Goal: Task Accomplishment & Management: Complete application form

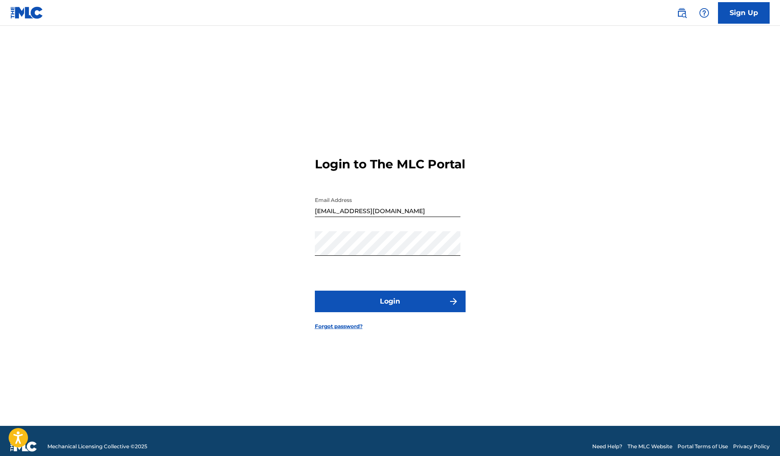
click at [379, 312] on button "Login" at bounding box center [390, 302] width 151 height 22
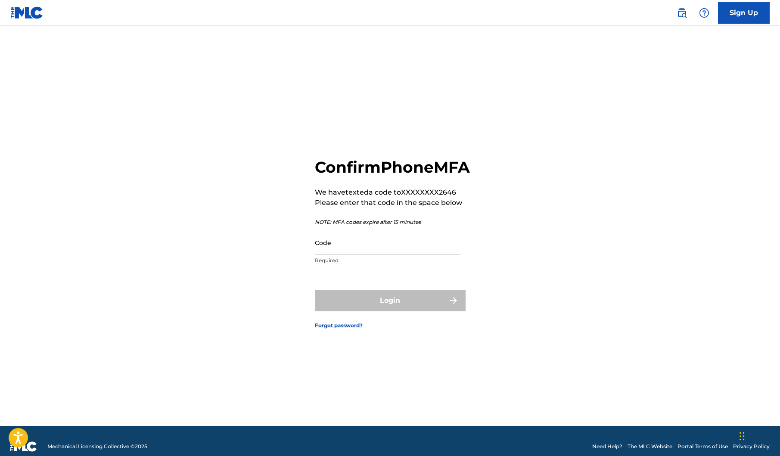
click at [377, 254] on input "Code" at bounding box center [388, 242] width 146 height 25
click at [340, 255] on input "Code" at bounding box center [388, 242] width 146 height 25
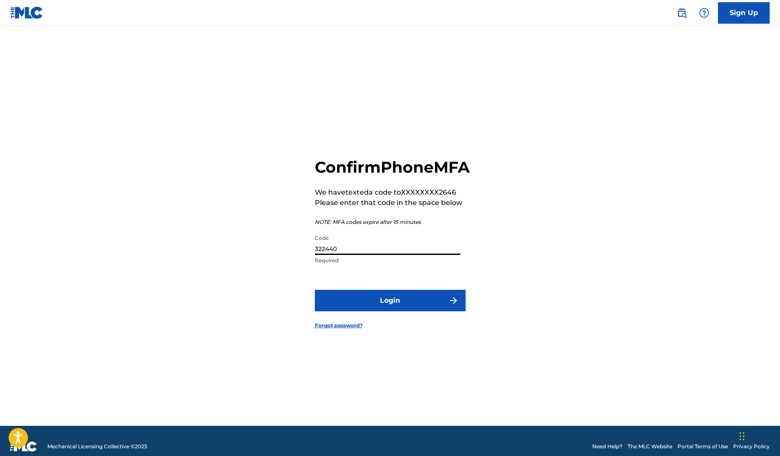
type input "322440"
click at [315, 290] on button "Login" at bounding box center [390, 301] width 151 height 22
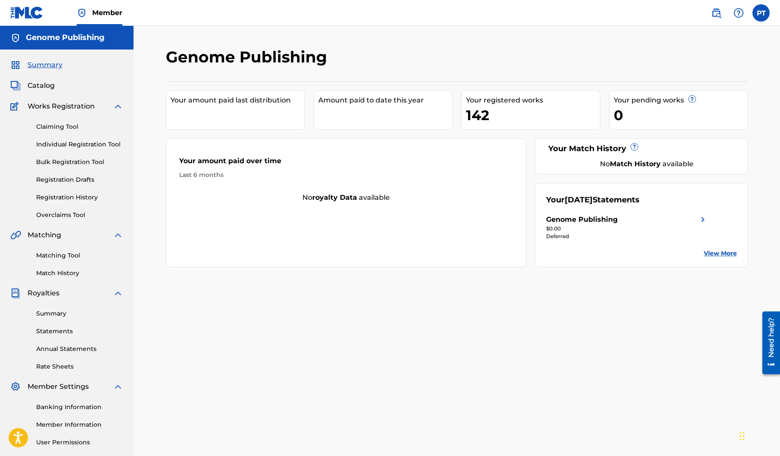
click at [72, 147] on link "Individual Registration Tool" at bounding box center [79, 144] width 87 height 9
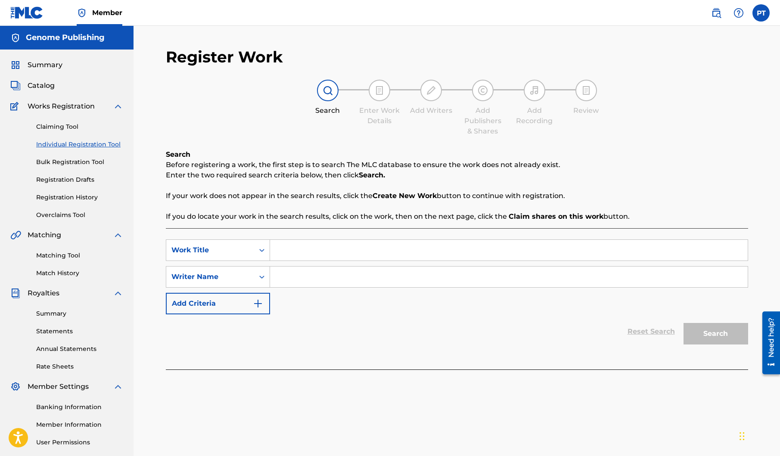
click at [347, 250] on input "Search Form" at bounding box center [509, 250] width 478 height 21
paste input "[PERSON_NAME]"
type input "[PERSON_NAME]"
click at [329, 280] on input "Search Form" at bounding box center [509, 277] width 478 height 21
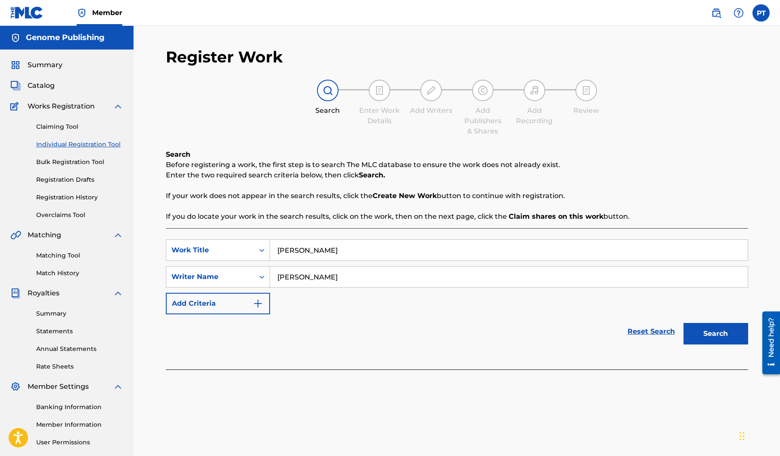
type input "[PERSON_NAME]"
click at [730, 329] on button "Search" at bounding box center [716, 334] width 65 height 22
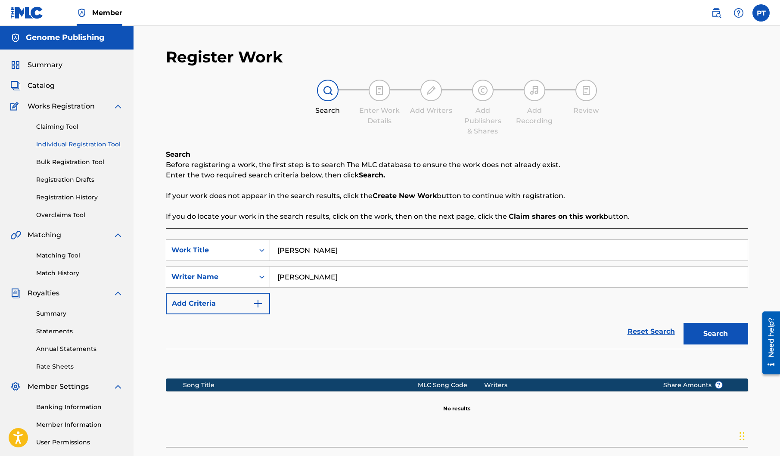
scroll to position [78, 0]
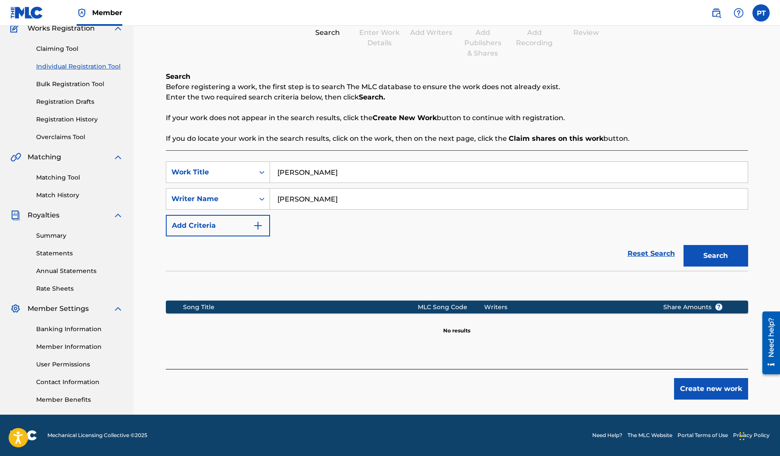
click at [684, 395] on button "Create new work" at bounding box center [711, 389] width 74 height 22
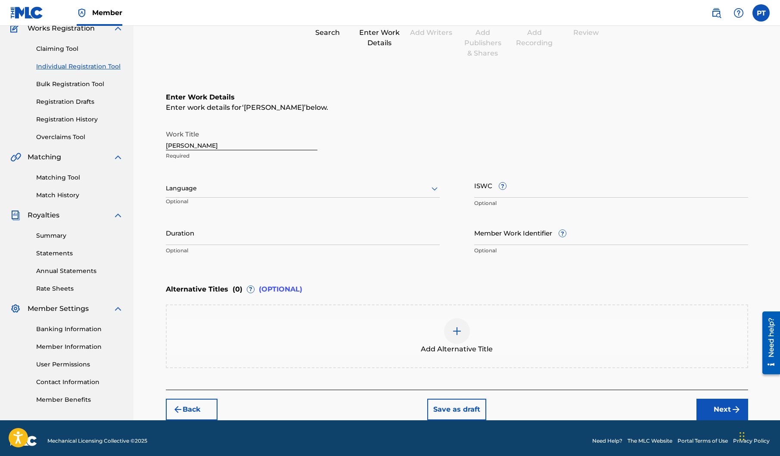
click at [291, 190] on div at bounding box center [303, 188] width 274 height 11
click at [229, 210] on div "English" at bounding box center [302, 207] width 273 height 19
drag, startPoint x: 726, startPoint y: 405, endPoint x: 720, endPoint y: 399, distance: 8.8
click at [724, 404] on button "Next" at bounding box center [722, 410] width 52 height 22
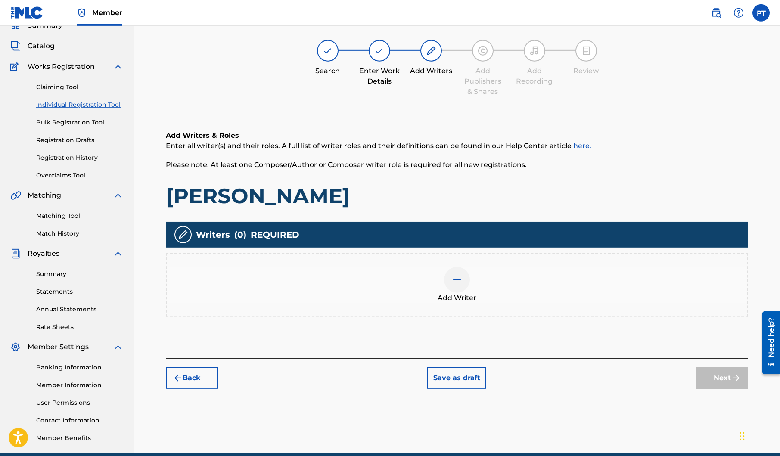
scroll to position [39, 0]
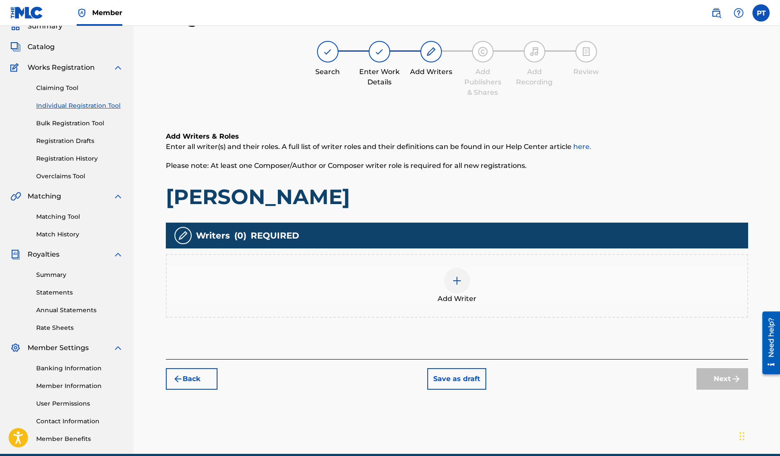
click at [460, 280] on img at bounding box center [457, 281] width 10 height 10
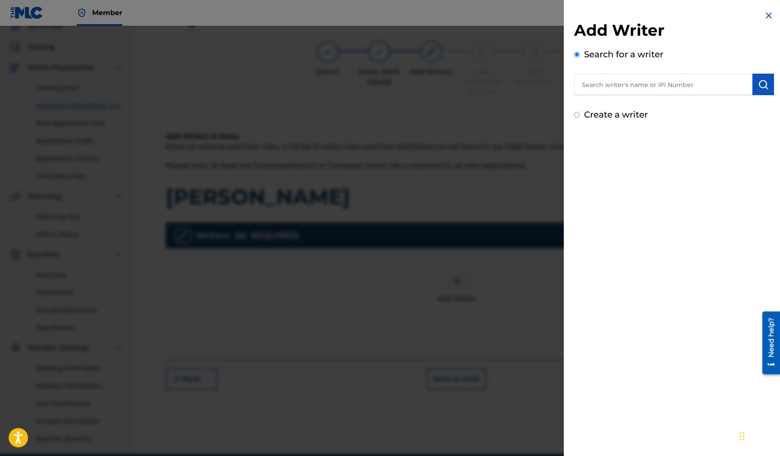
click at [688, 81] on input "text" at bounding box center [663, 85] width 178 height 22
type input "[PERSON_NAME]"
drag, startPoint x: 758, startPoint y: 83, endPoint x: 763, endPoint y: 108, distance: 25.5
click at [758, 83] on button "submit" at bounding box center [763, 85] width 22 height 22
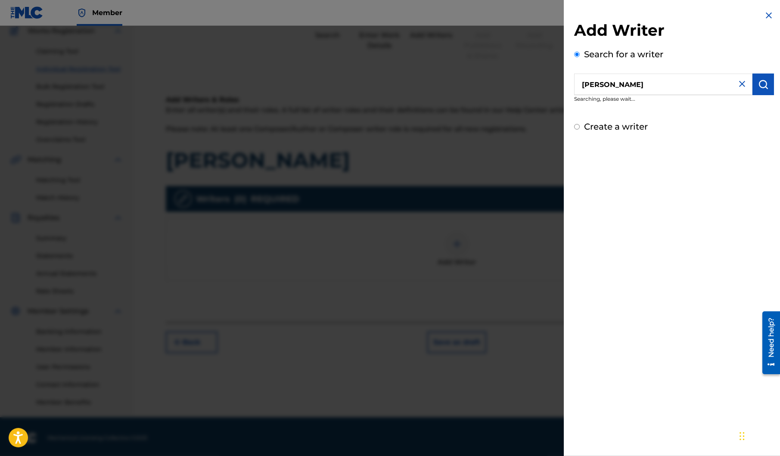
scroll to position [78, 0]
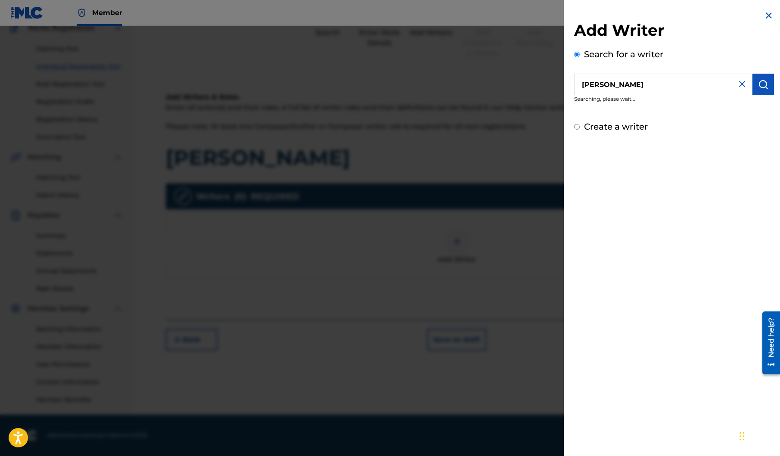
click at [759, 81] on img "submit" at bounding box center [763, 84] width 10 height 10
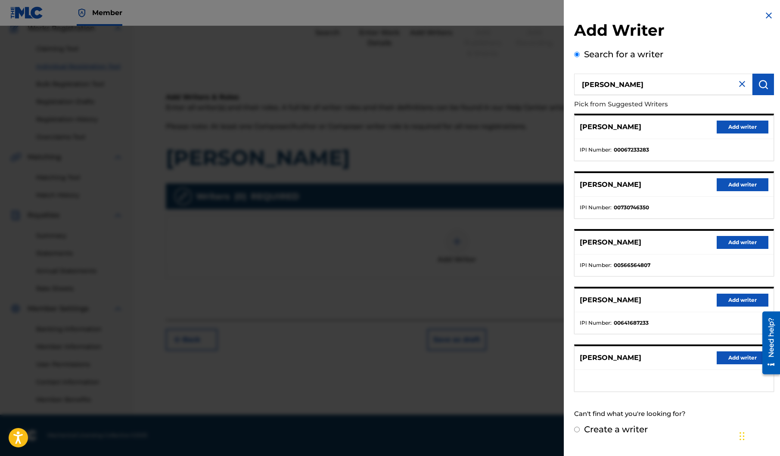
click at [732, 357] on button "Add writer" at bounding box center [743, 357] width 52 height 13
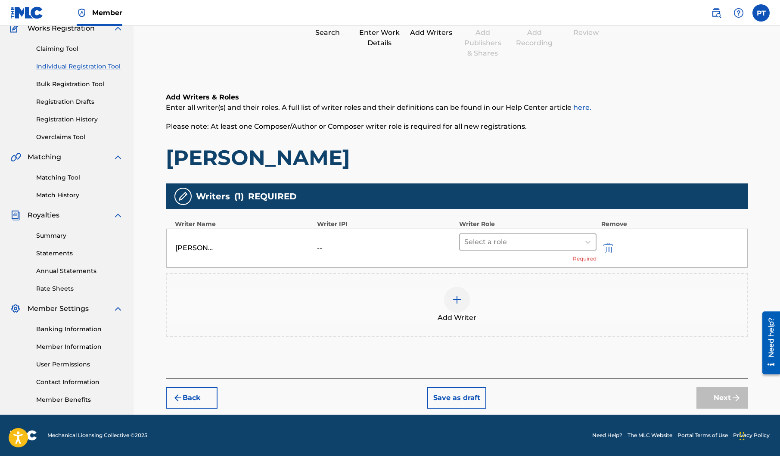
click at [508, 242] on div at bounding box center [520, 242] width 112 height 12
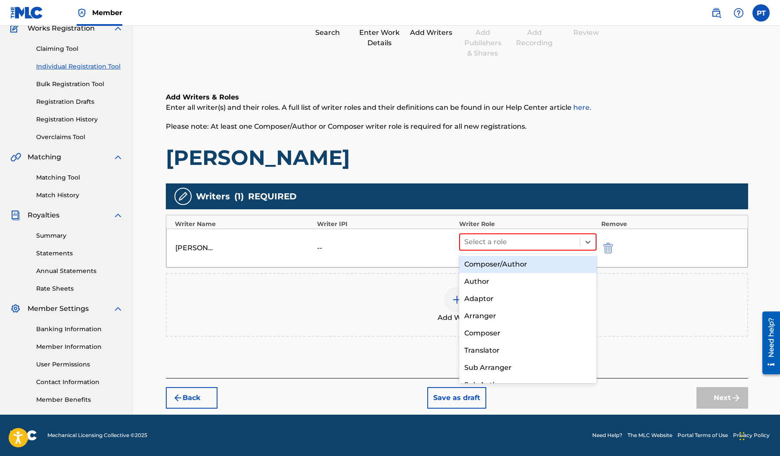
click at [490, 262] on div "Composer/Author" at bounding box center [528, 264] width 138 height 17
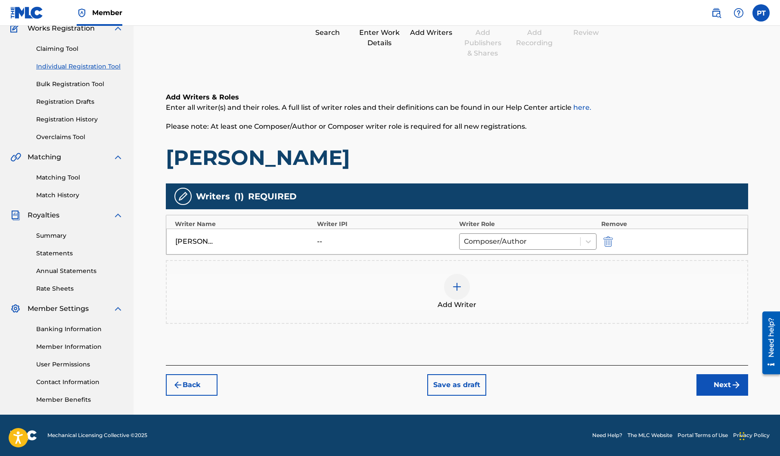
click at [718, 390] on button "Next" at bounding box center [722, 385] width 52 height 22
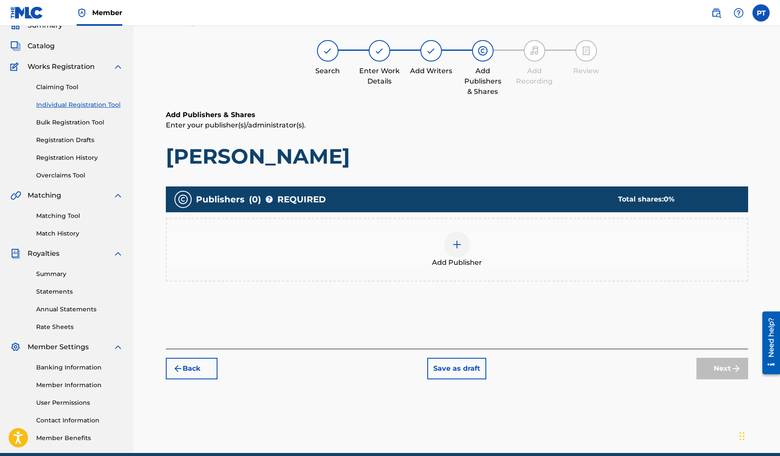
scroll to position [39, 0]
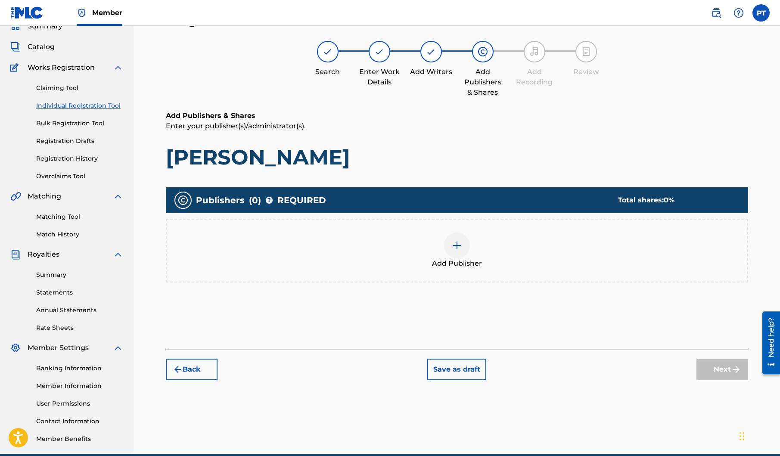
click at [457, 245] on img at bounding box center [457, 245] width 10 height 10
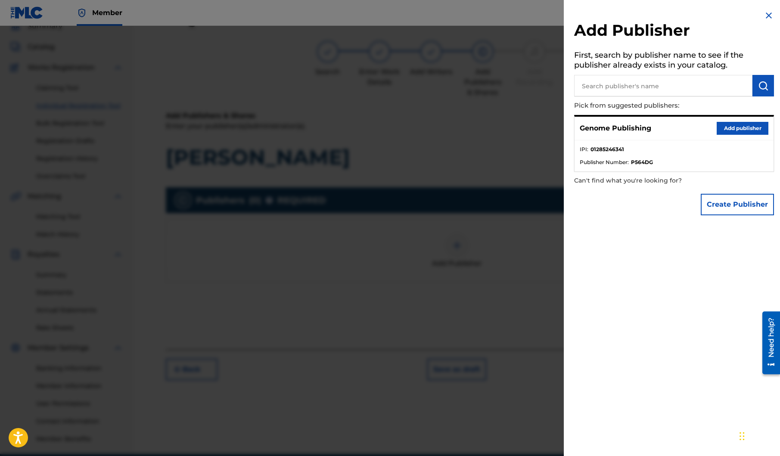
click at [746, 124] on button "Add publisher" at bounding box center [743, 128] width 52 height 13
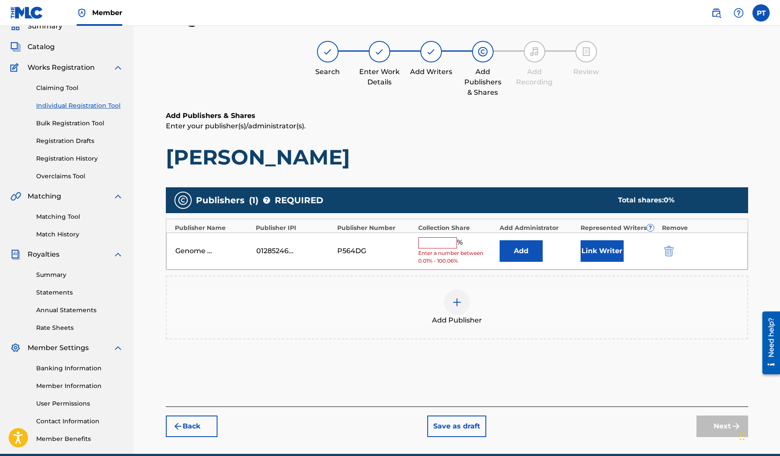
click at [438, 239] on input "text" at bounding box center [437, 242] width 39 height 11
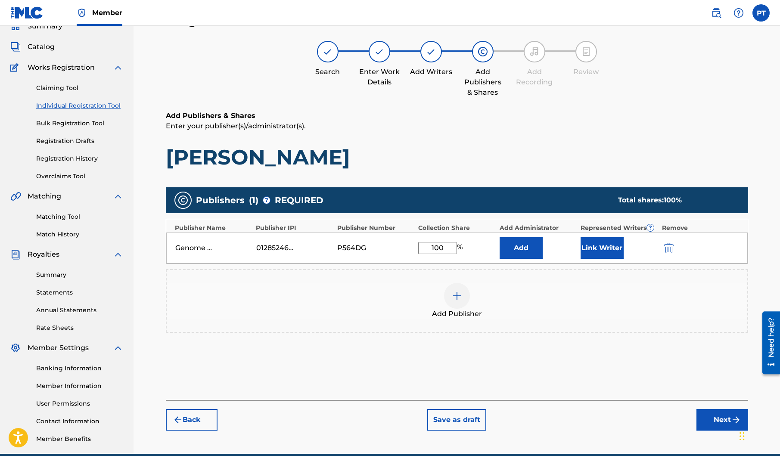
type input "100"
click at [596, 249] on button "Link Writer" at bounding box center [602, 248] width 43 height 22
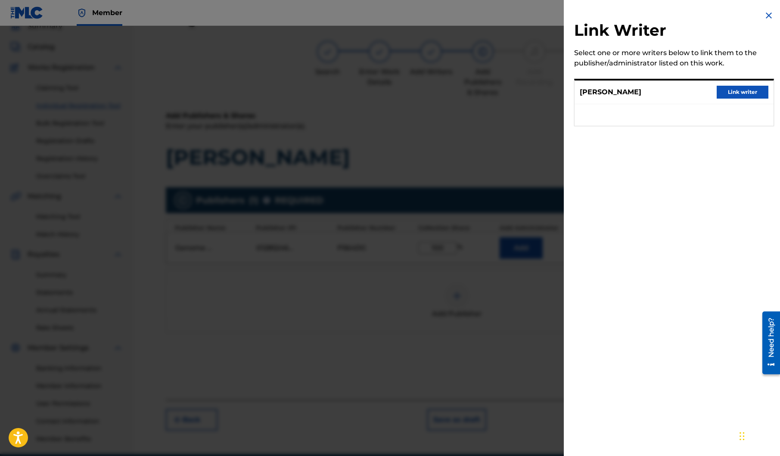
click at [747, 92] on button "Link writer" at bounding box center [743, 92] width 52 height 13
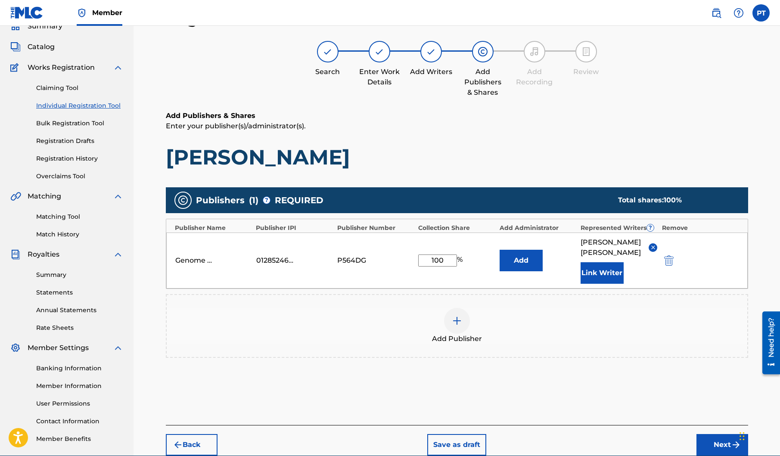
click at [712, 438] on button "Next" at bounding box center [722, 445] width 52 height 22
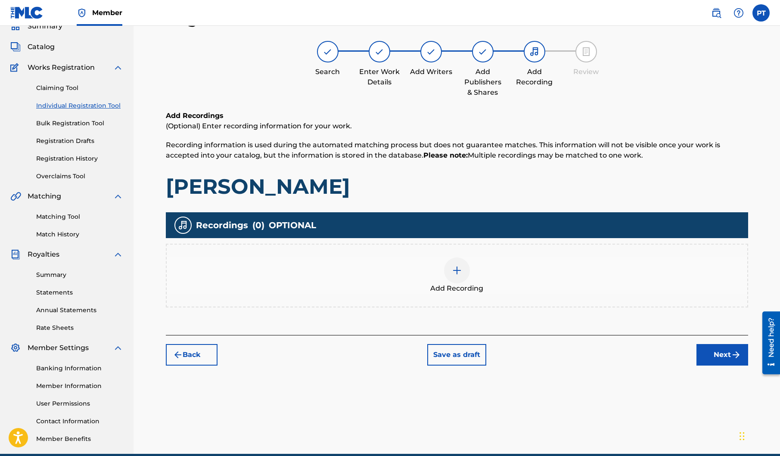
click at [449, 270] on div at bounding box center [457, 271] width 26 height 26
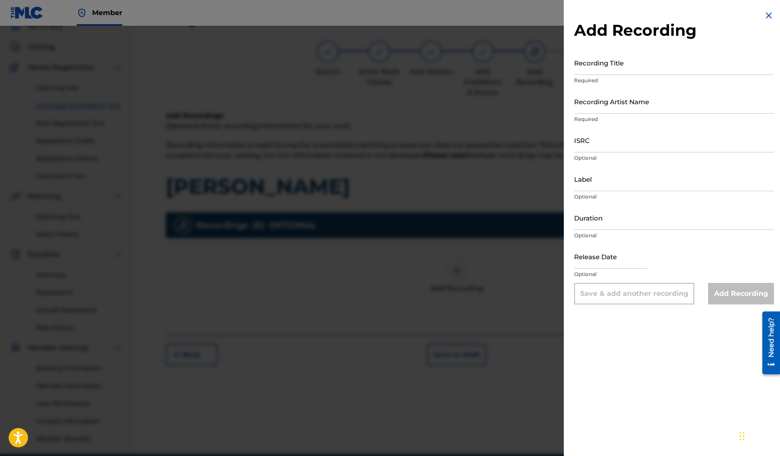
click at [650, 70] on input "Recording Title" at bounding box center [674, 62] width 200 height 25
paste input "[PERSON_NAME]"
type input "[PERSON_NAME]"
click at [674, 110] on input "Recording Artist Name" at bounding box center [674, 101] width 200 height 25
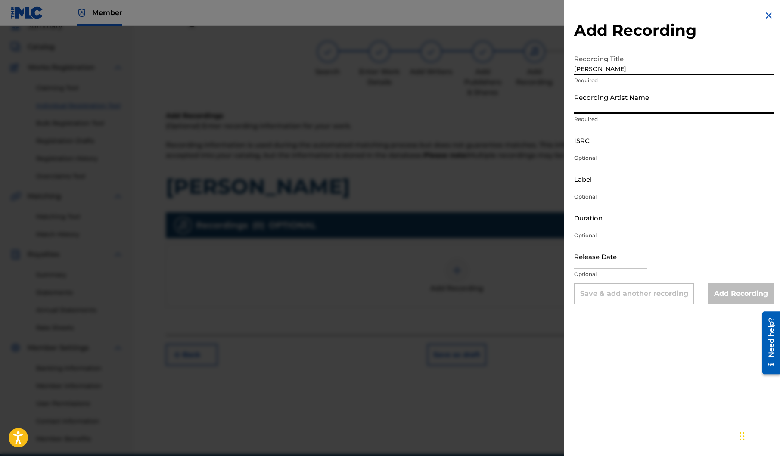
click at [674, 110] on input "Recording Artist Name" at bounding box center [674, 101] width 200 height 25
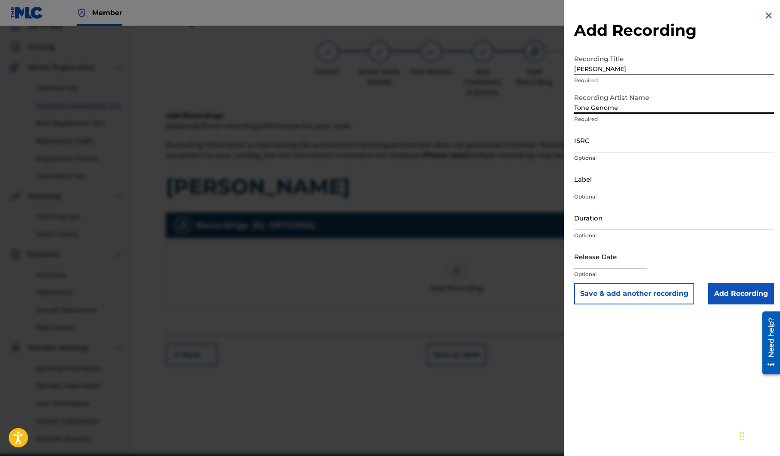
type input "Tone Genome"
click at [621, 264] on input "text" at bounding box center [610, 256] width 73 height 25
select select "7"
select select "2025"
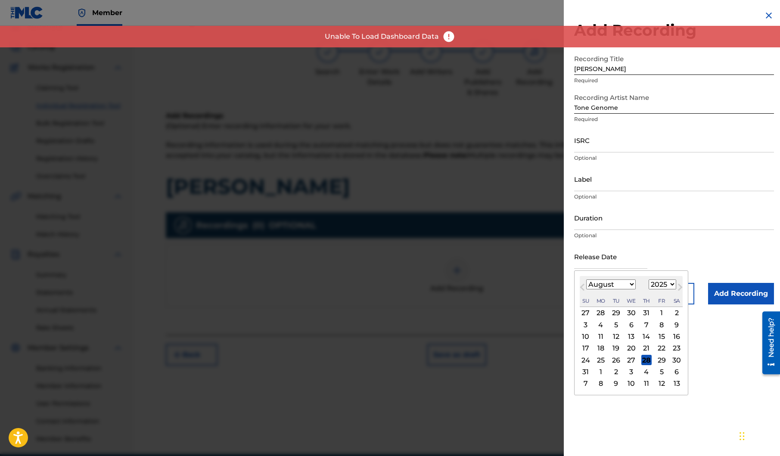
click at [645, 359] on div "28" at bounding box center [646, 360] width 10 height 10
type input "[DATE]"
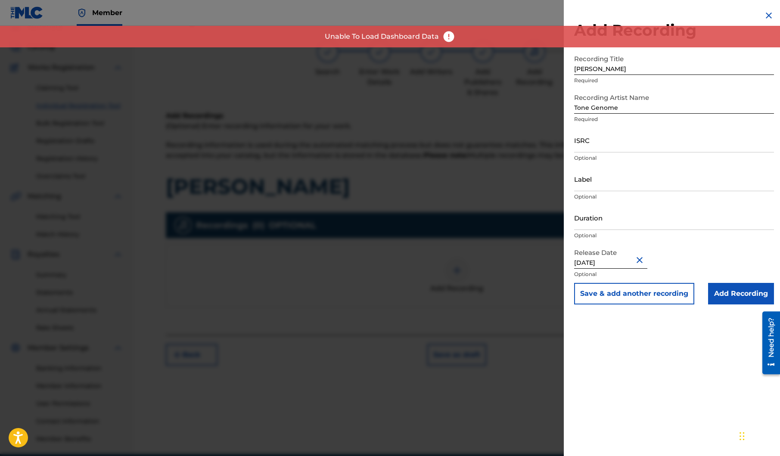
drag, startPoint x: 740, startPoint y: 295, endPoint x: 728, endPoint y: 295, distance: 11.7
click at [738, 295] on input "Add Recording" at bounding box center [741, 294] width 66 height 22
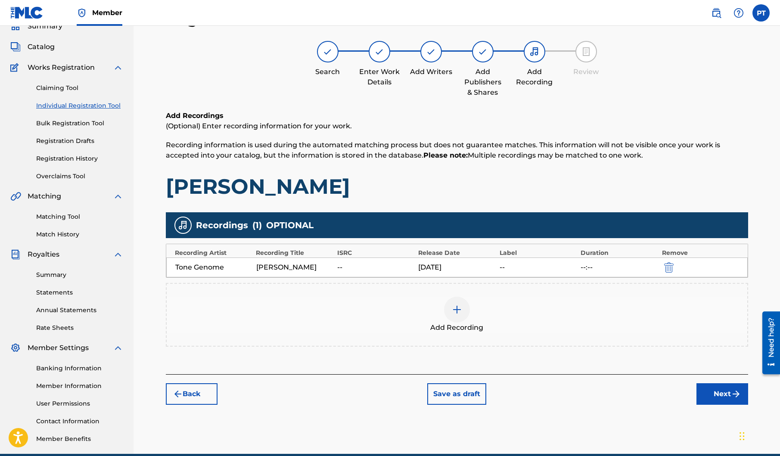
click at [721, 392] on button "Next" at bounding box center [722, 394] width 52 height 22
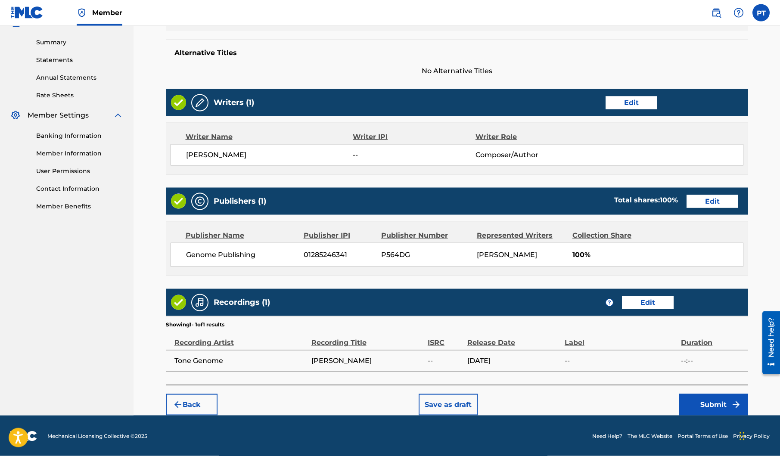
scroll to position [272, 0]
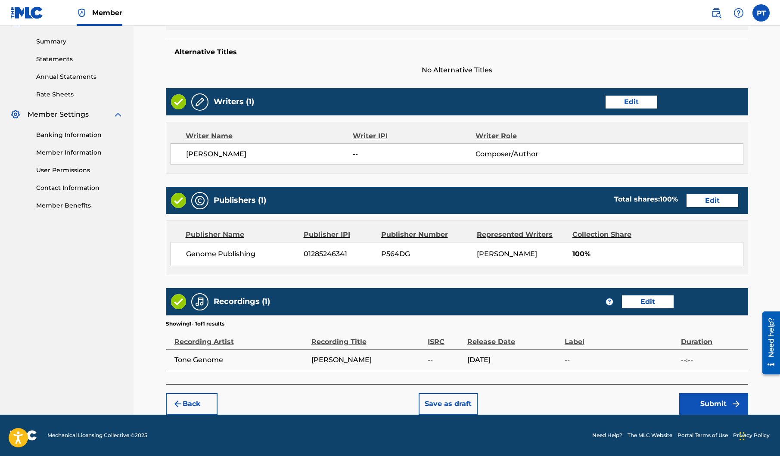
click at [705, 405] on button "Submit" at bounding box center [713, 404] width 69 height 22
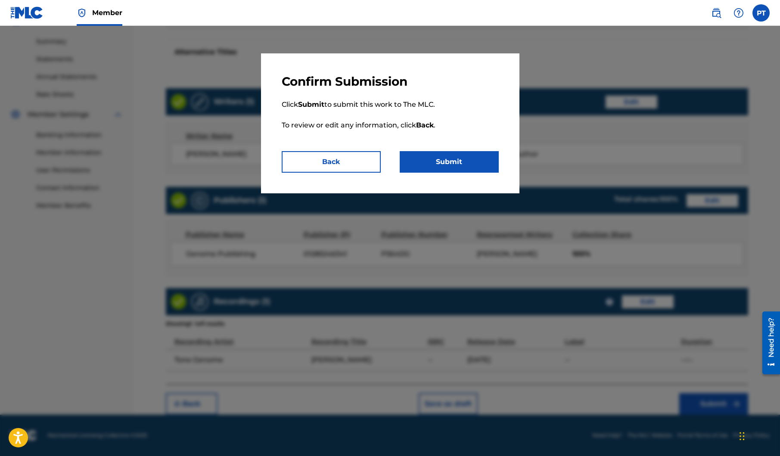
click at [449, 165] on button "Submit" at bounding box center [449, 162] width 99 height 22
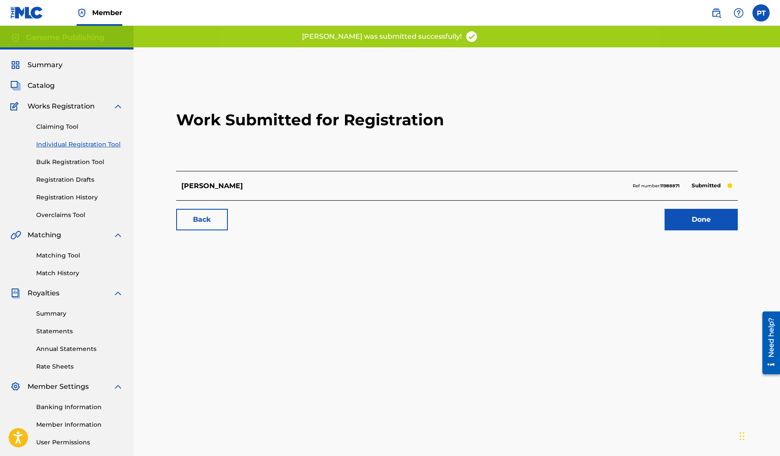
click at [700, 221] on link "Done" at bounding box center [701, 220] width 73 height 22
